Goal: Contribute content: Add original content to the website for others to see

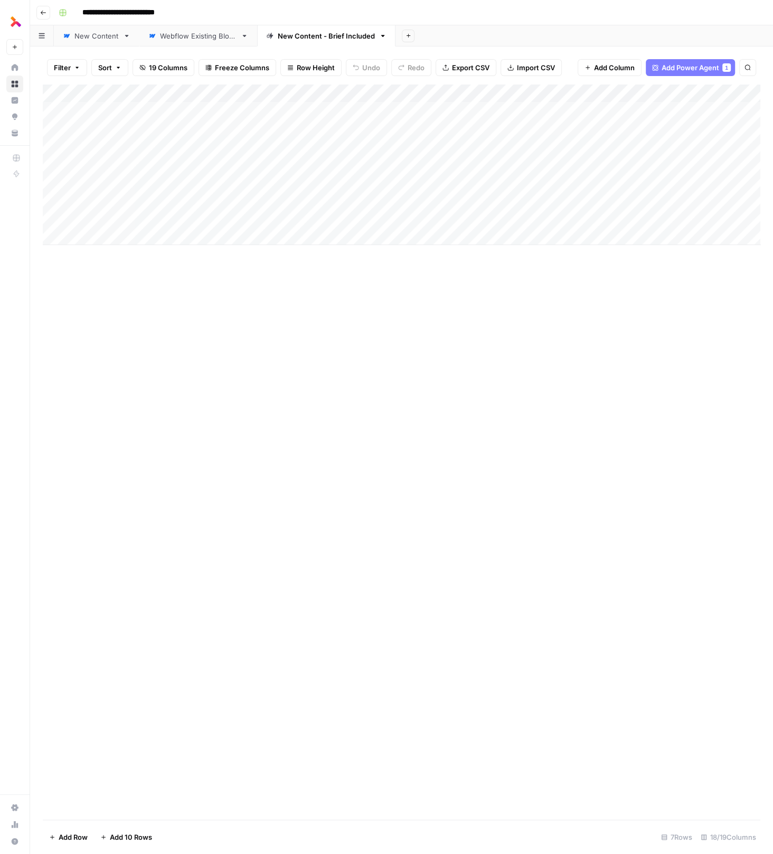
click at [89, 42] on link "New Content" at bounding box center [97, 35] width 86 height 21
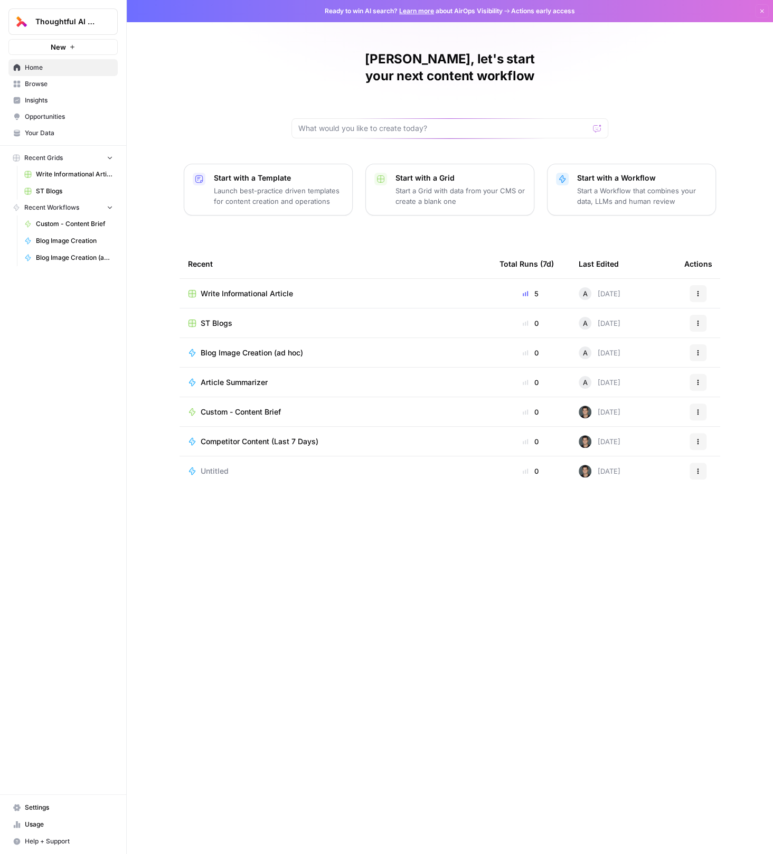
click at [230, 258] on div "Recent" at bounding box center [335, 263] width 295 height 29
click at [230, 281] on td "Write Informational Article" at bounding box center [336, 293] width 312 height 29
click at [304, 288] on div "Write Informational Article" at bounding box center [335, 293] width 295 height 11
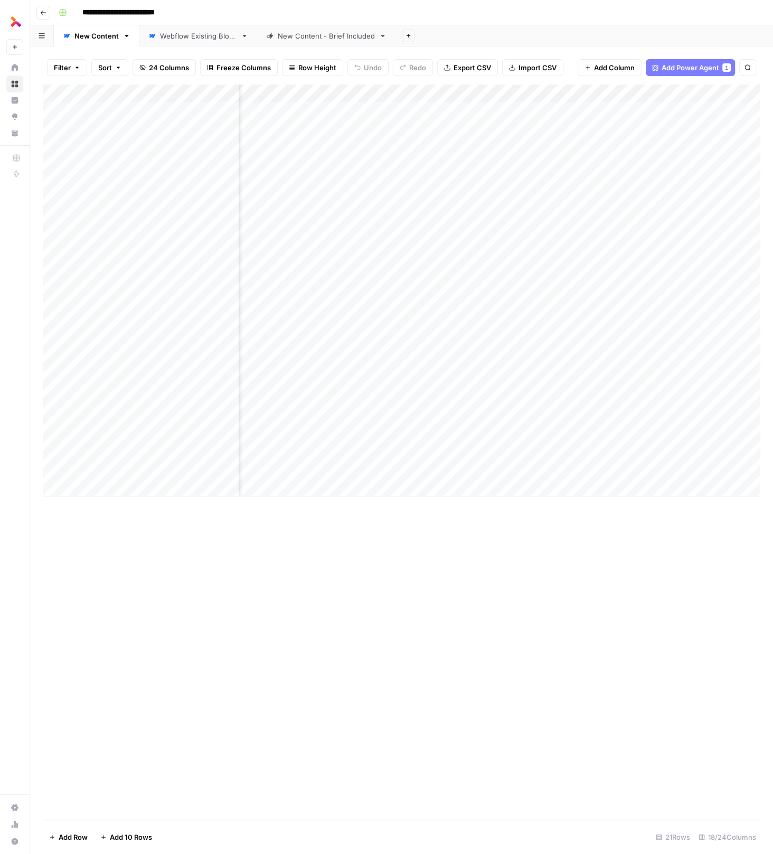
scroll to position [0, 66]
click at [376, 412] on div "Add Column" at bounding box center [402, 290] width 718 height 412
click at [375, 412] on div "Add Column" at bounding box center [402, 290] width 718 height 412
click at [598, 418] on div "Add Column" at bounding box center [402, 290] width 718 height 412
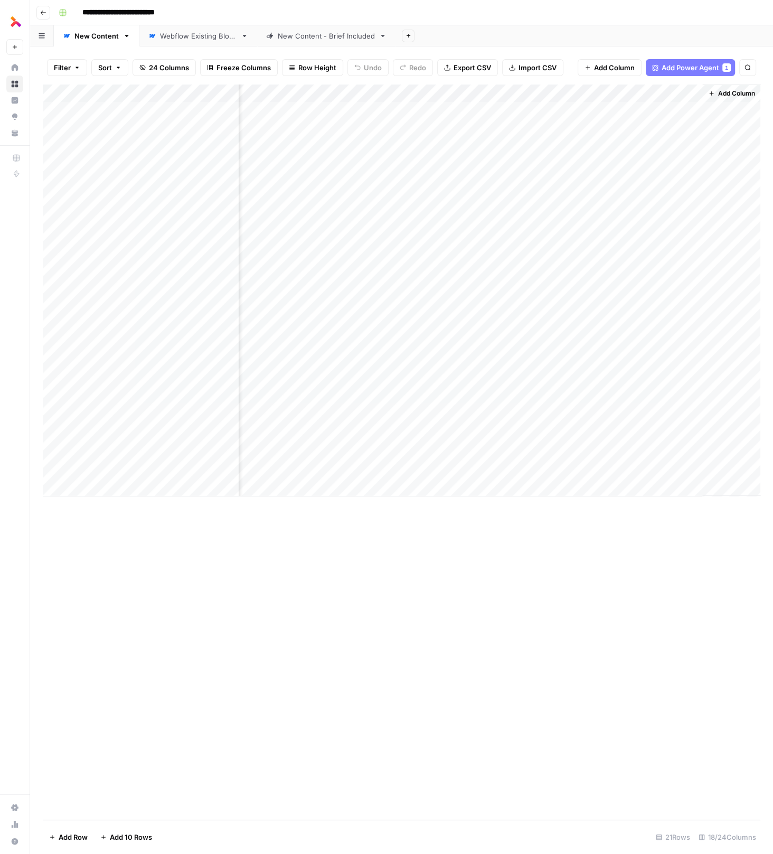
click at [516, 420] on div "Add Column" at bounding box center [402, 290] width 718 height 412
click at [585, 417] on div "Add Column" at bounding box center [402, 290] width 718 height 412
click at [353, 416] on div "Add Column" at bounding box center [402, 290] width 718 height 412
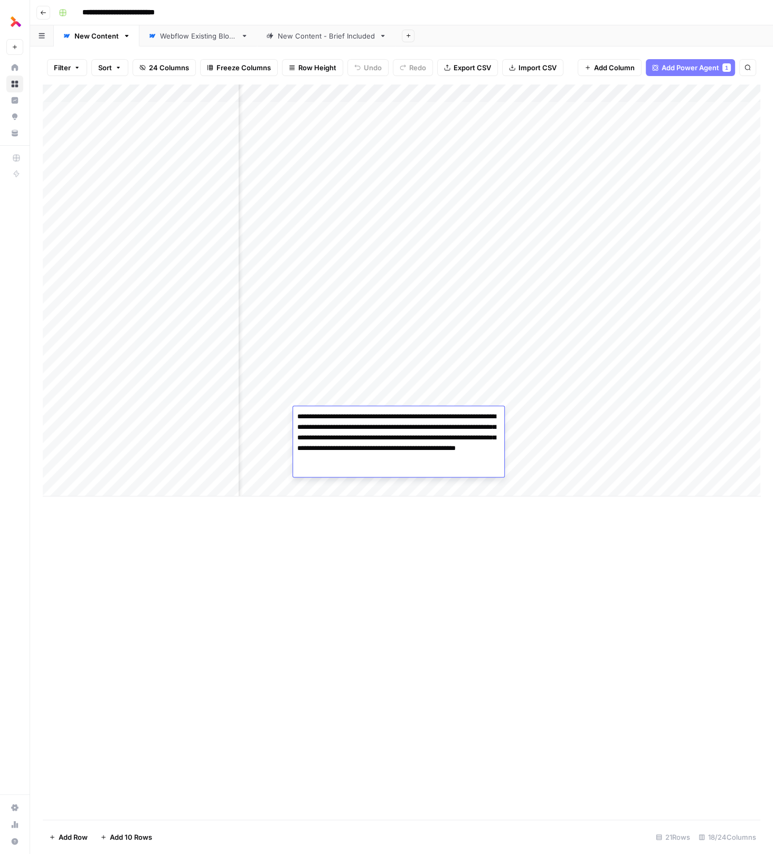
click at [420, 436] on textarea "**********" at bounding box center [398, 443] width 211 height 68
click at [467, 446] on textarea "**********" at bounding box center [398, 437] width 211 height 57
type textarea "**********"
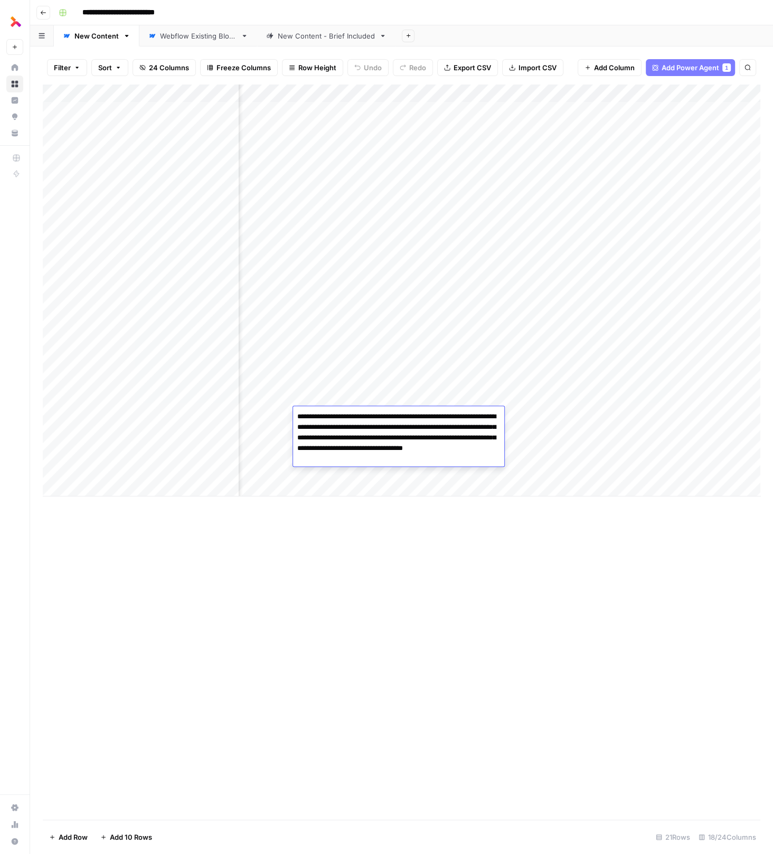
click at [602, 451] on div "Add Column" at bounding box center [402, 290] width 718 height 412
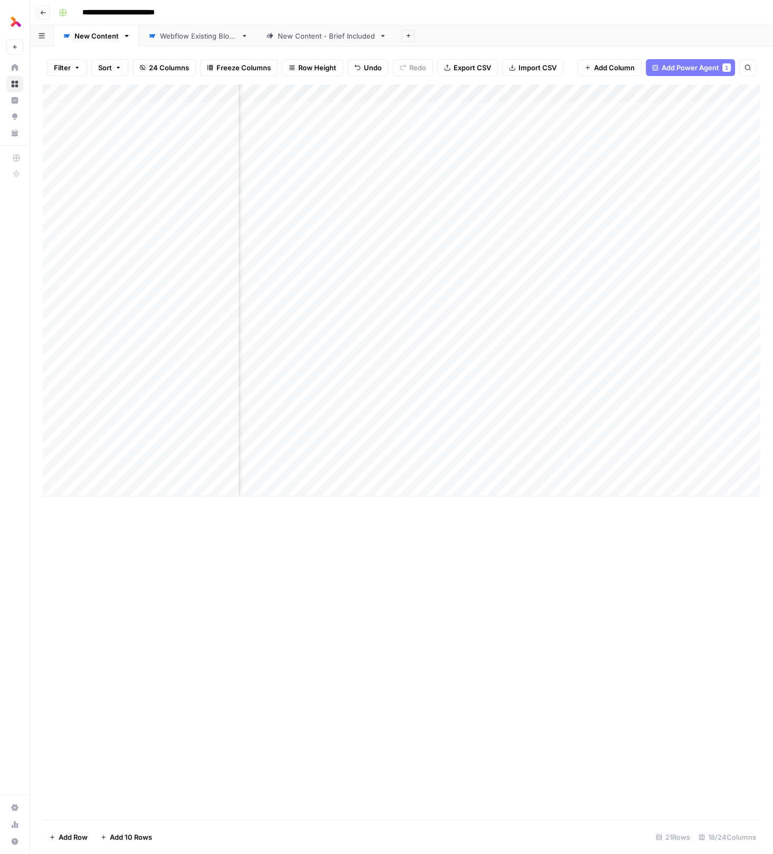
click at [758, 418] on div "Add Column" at bounding box center [402, 290] width 718 height 412
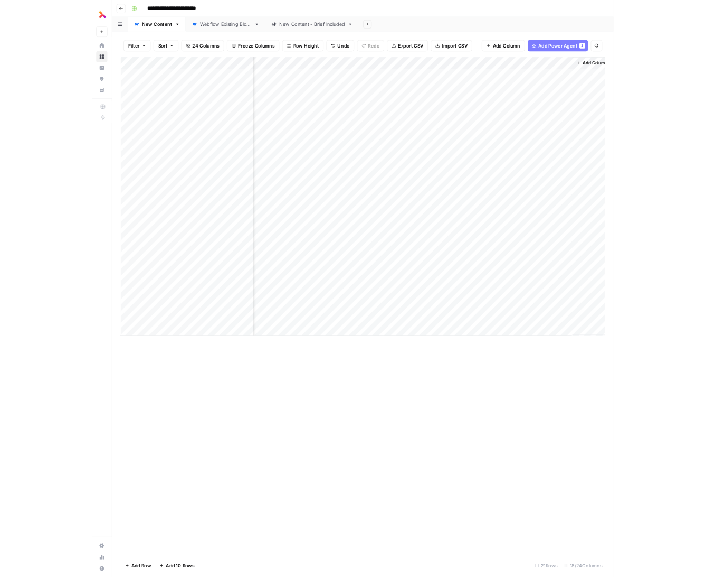
scroll to position [0, 1415]
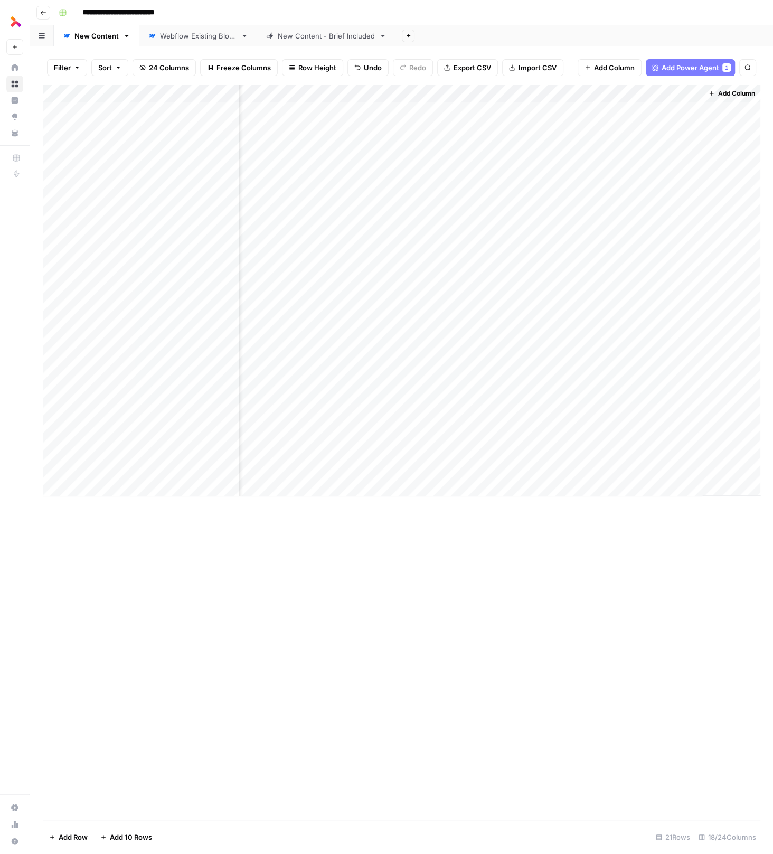
click at [495, 429] on div "Add Column" at bounding box center [402, 290] width 718 height 412
click at [592, 434] on div "Add Column" at bounding box center [402, 290] width 718 height 412
